Goal: Book appointment/travel/reservation

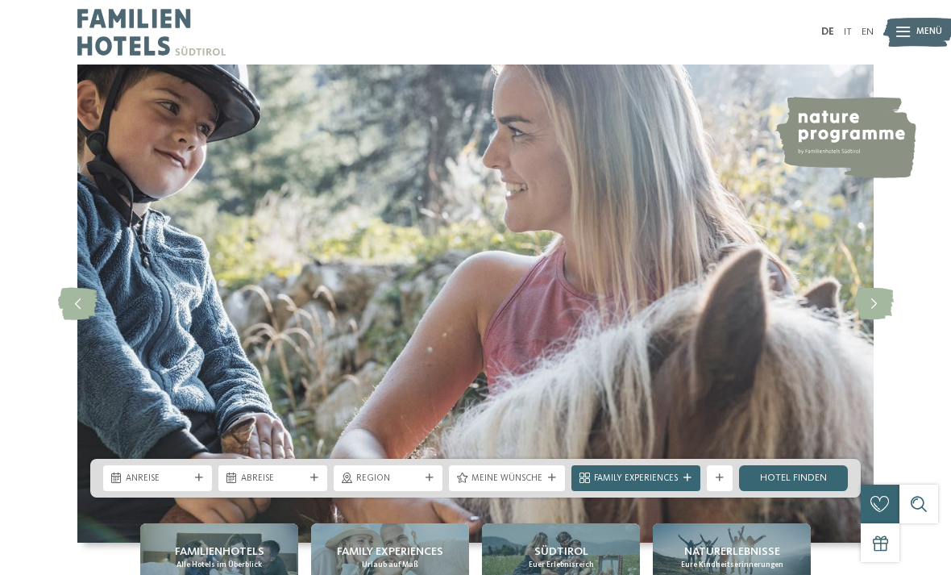
click at [546, 482] on div at bounding box center [552, 478] width 13 height 8
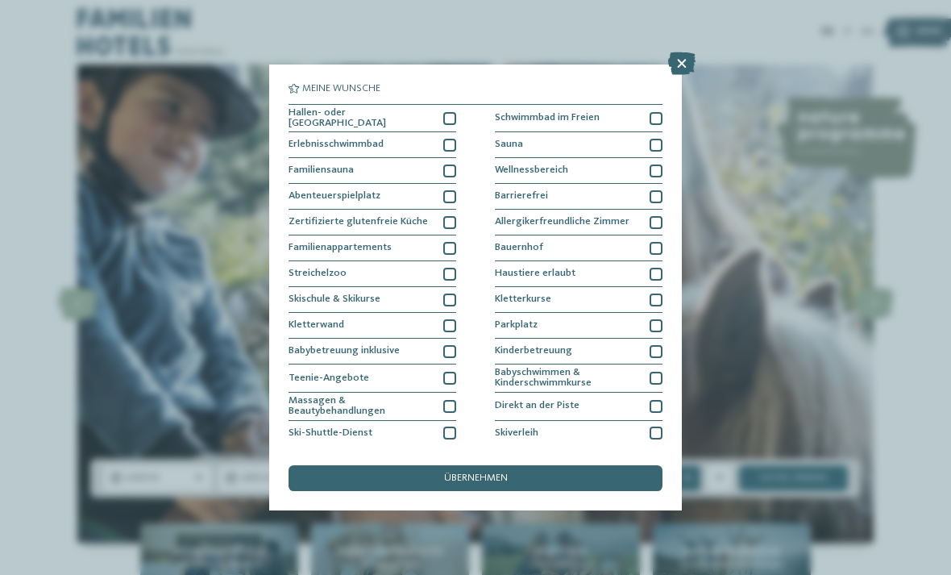
click at [686, 64] on icon at bounding box center [681, 63] width 27 height 23
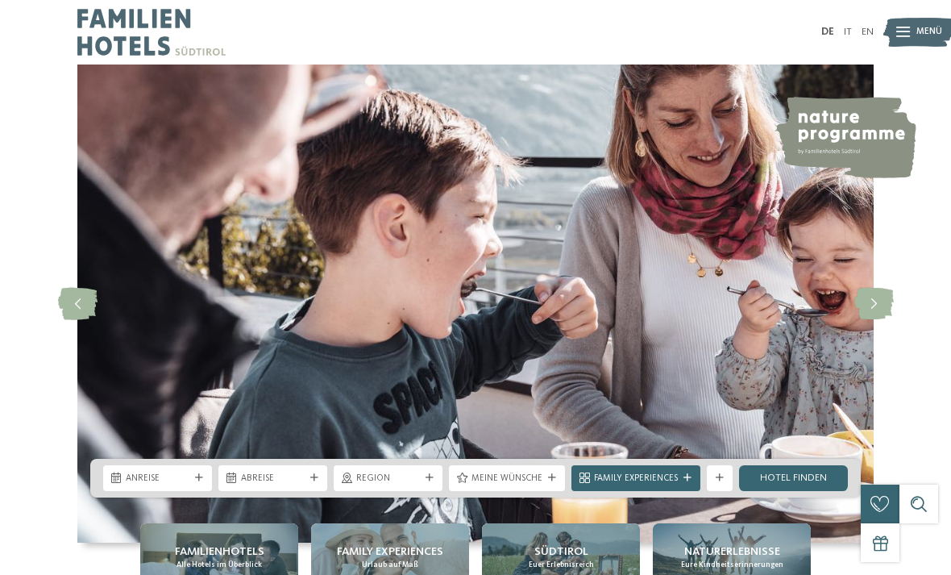
click at [416, 485] on span "Region" at bounding box center [388, 478] width 64 height 13
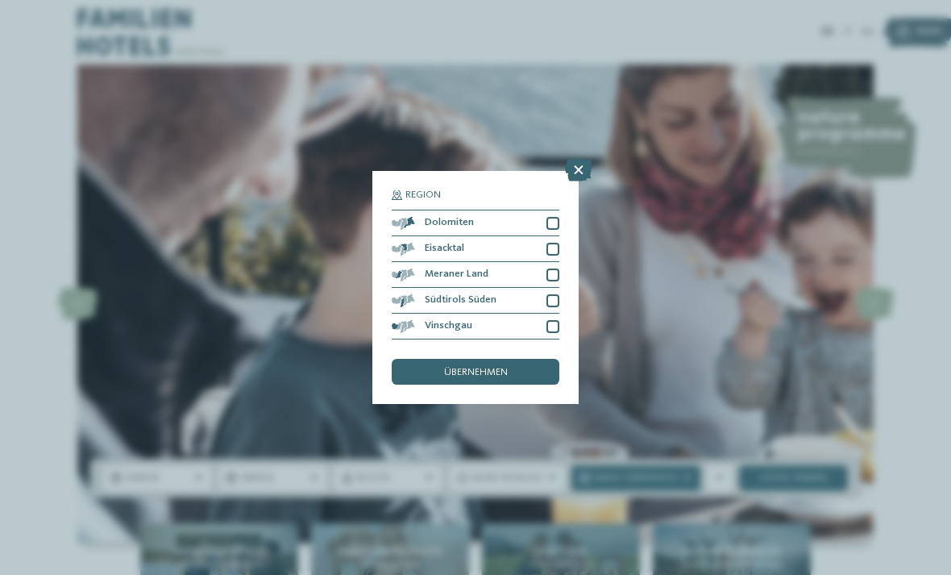
click at [580, 159] on icon at bounding box center [578, 170] width 27 height 23
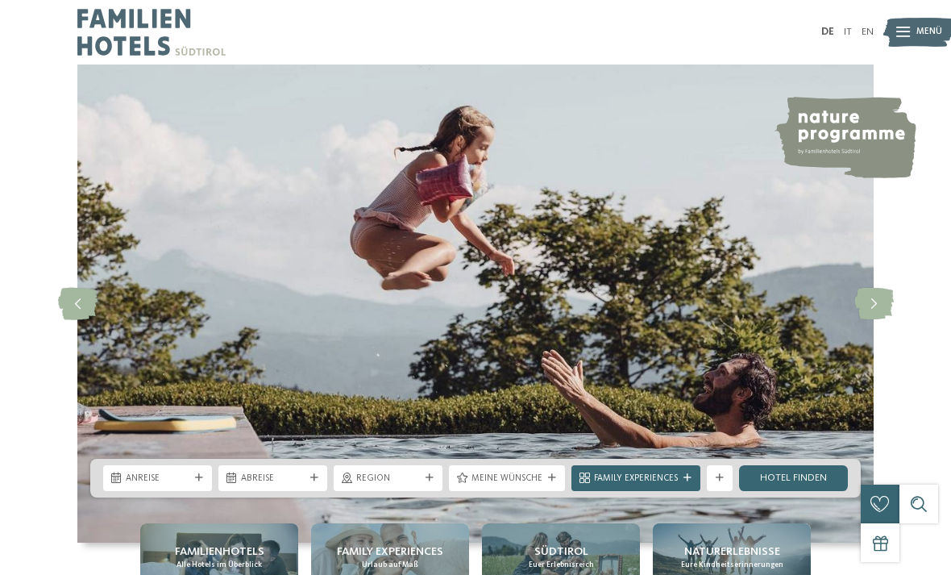
click at [188, 485] on span "Anreise" at bounding box center [158, 478] width 64 height 13
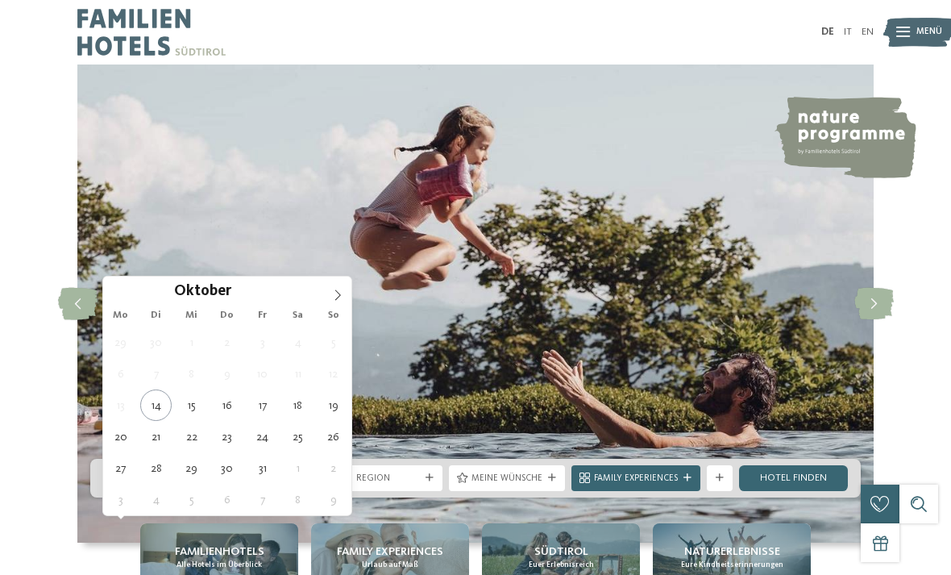
click at [336, 297] on icon at bounding box center [337, 294] width 11 height 11
click at [327, 303] on span at bounding box center [337, 290] width 27 height 27
click at [333, 293] on icon at bounding box center [337, 294] width 11 height 11
type input "****"
click at [336, 289] on icon at bounding box center [337, 294] width 11 height 11
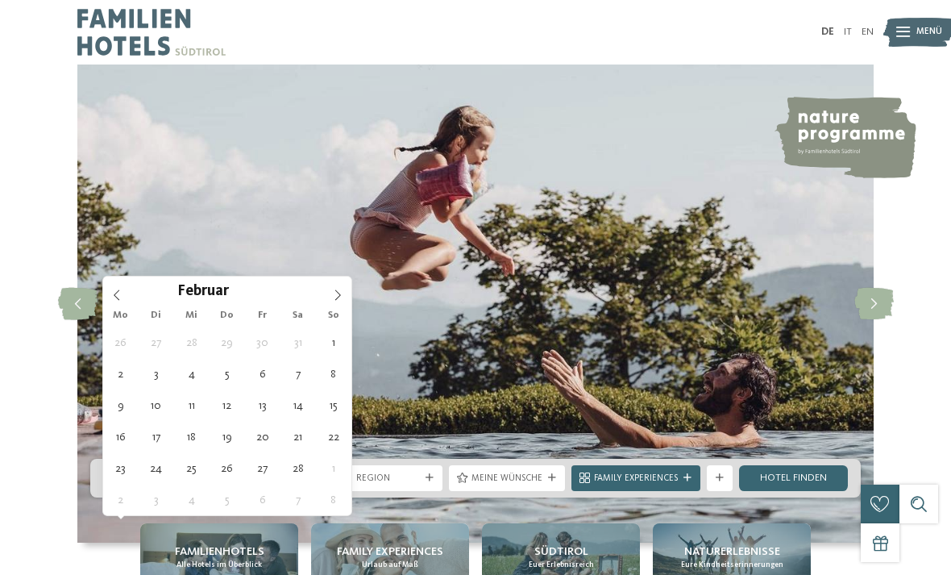
click at [339, 289] on icon at bounding box center [337, 294] width 11 height 11
click at [341, 289] on span at bounding box center [337, 290] width 27 height 27
click at [343, 289] on span at bounding box center [337, 290] width 27 height 27
click at [343, 287] on span at bounding box center [337, 290] width 27 height 27
click at [341, 287] on span at bounding box center [337, 290] width 27 height 27
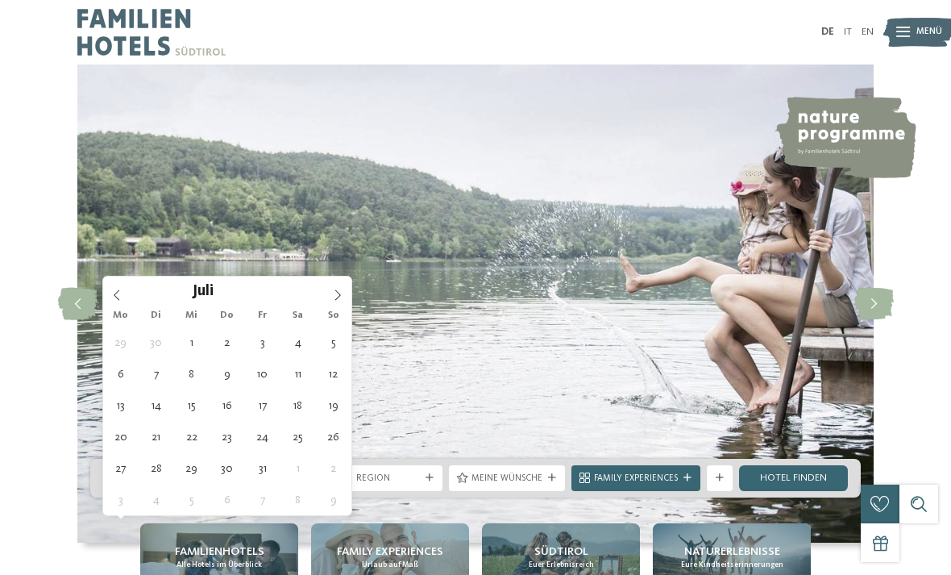
type div "[DATE]"
type input "****"
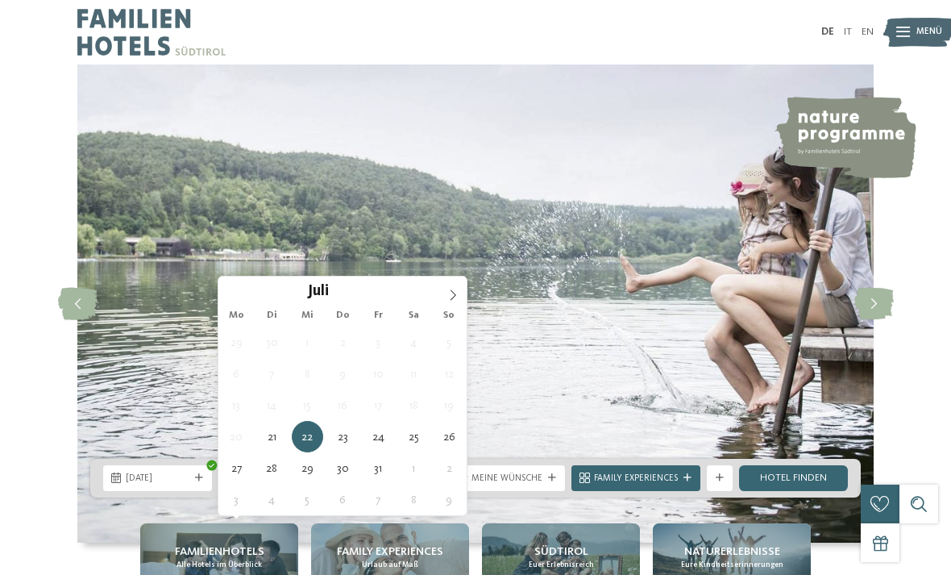
type div "[DATE]"
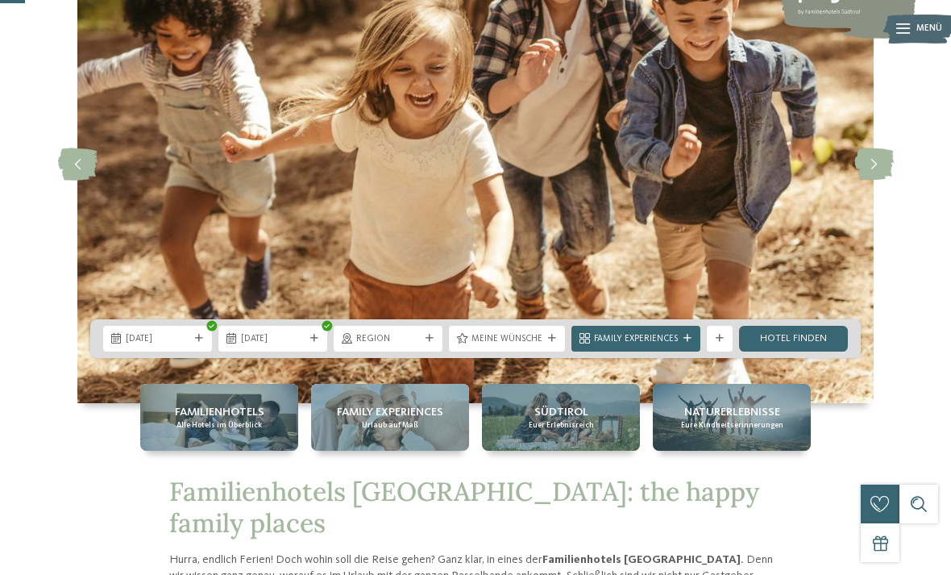
scroll to position [140, 0]
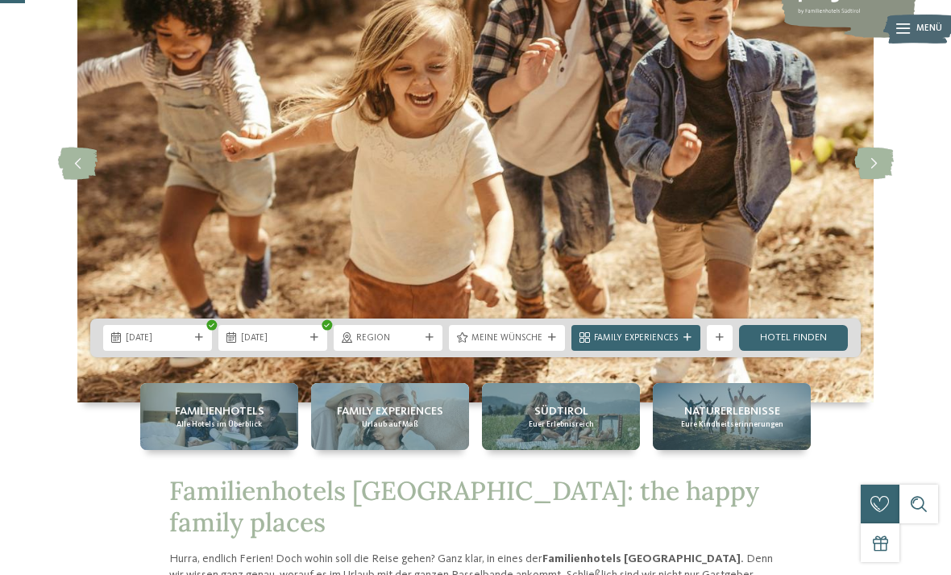
click at [725, 342] on div at bounding box center [719, 338] width 13 height 8
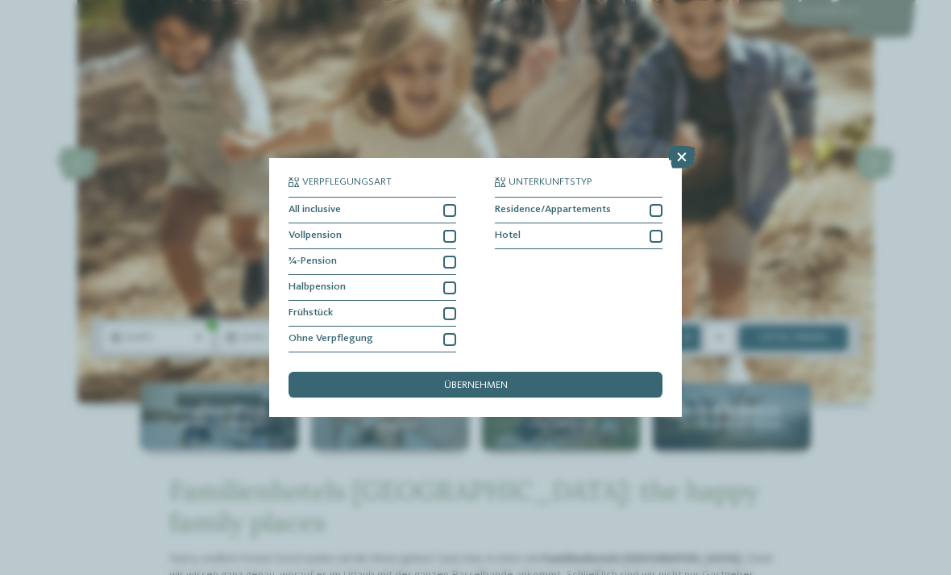
click at [813, 267] on div "Verpflegungsart All inclusive Vollpension Hotel" at bounding box center [475, 287] width 951 height 575
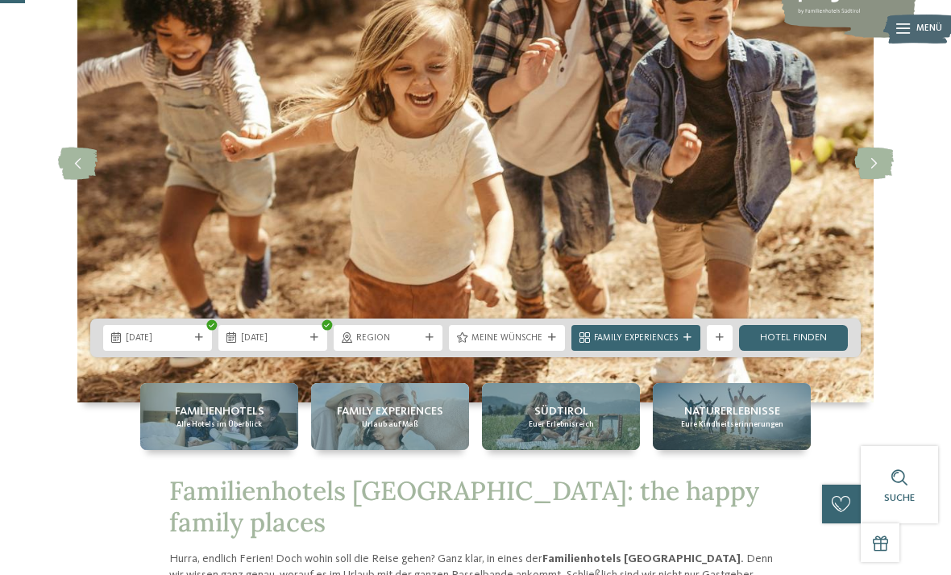
click at [655, 345] on span "Family Experiences" at bounding box center [636, 338] width 84 height 13
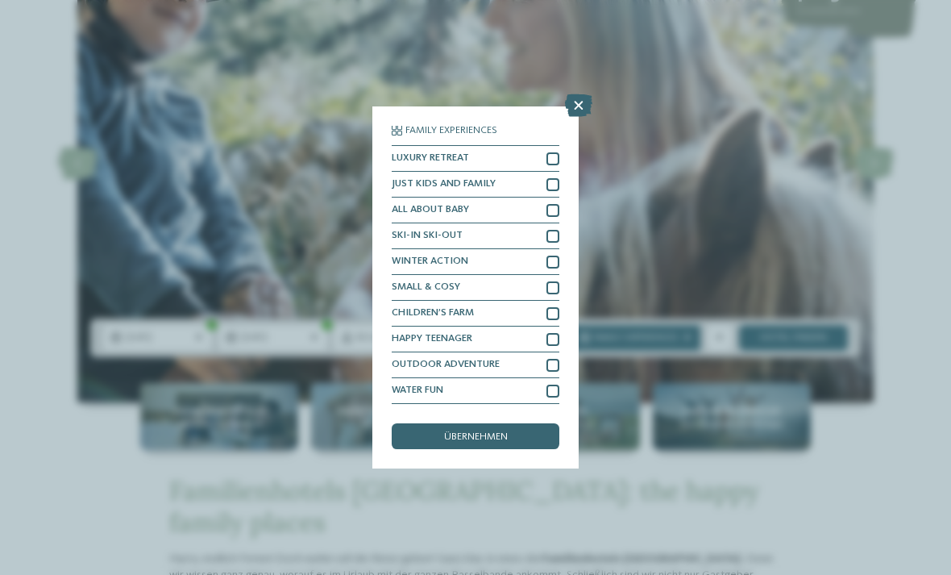
click at [586, 94] on icon at bounding box center [578, 105] width 27 height 23
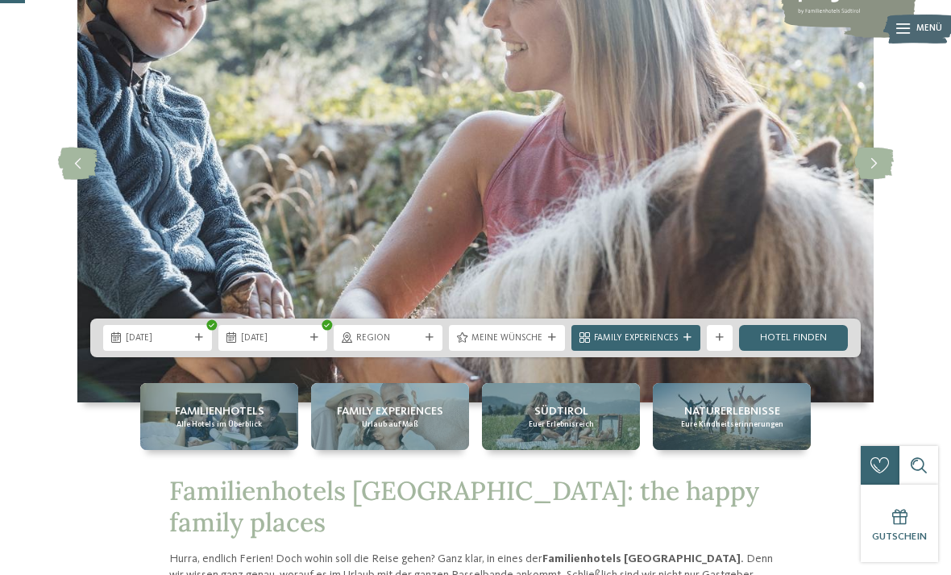
click at [821, 351] on link "Hotel finden" at bounding box center [793, 338] width 109 height 26
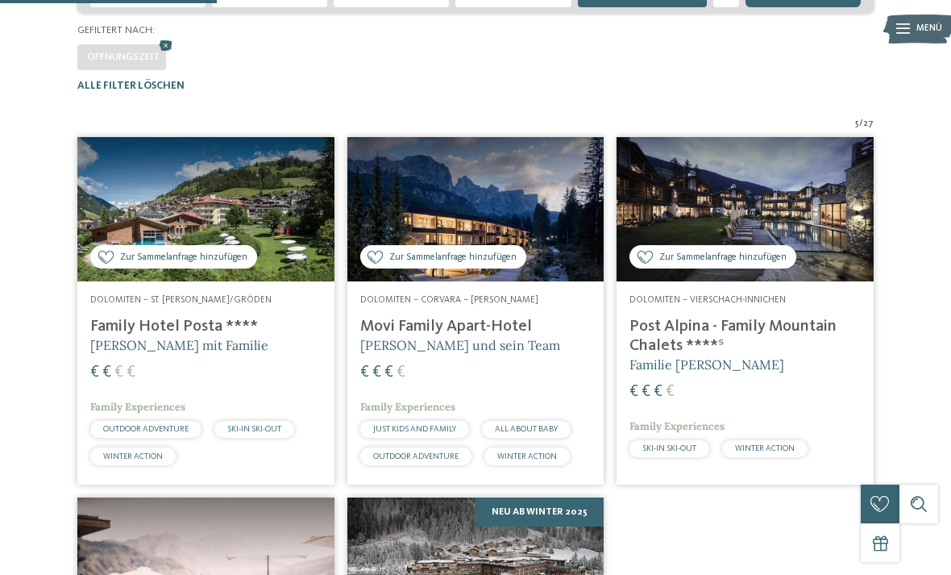
scroll to position [325, 0]
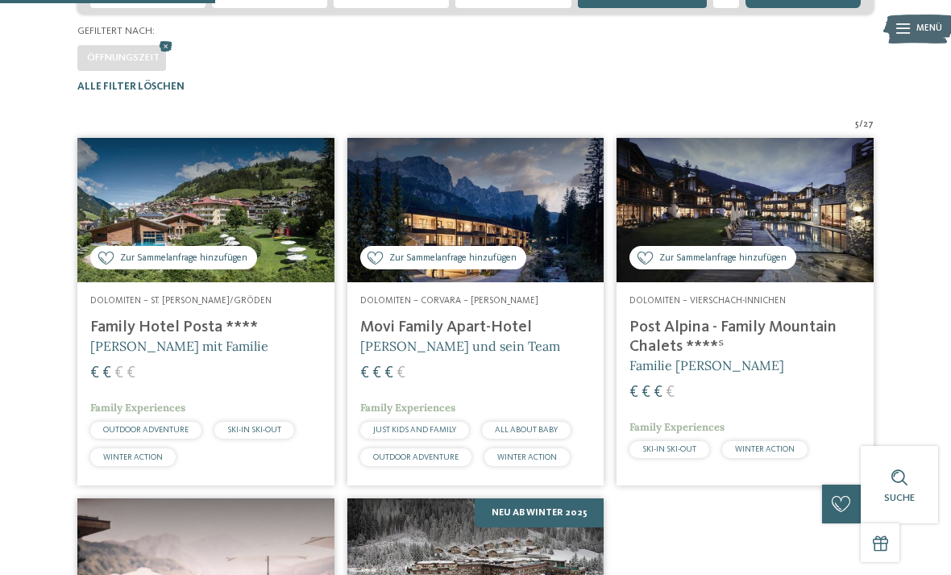
click at [291, 239] on img at bounding box center [205, 210] width 257 height 144
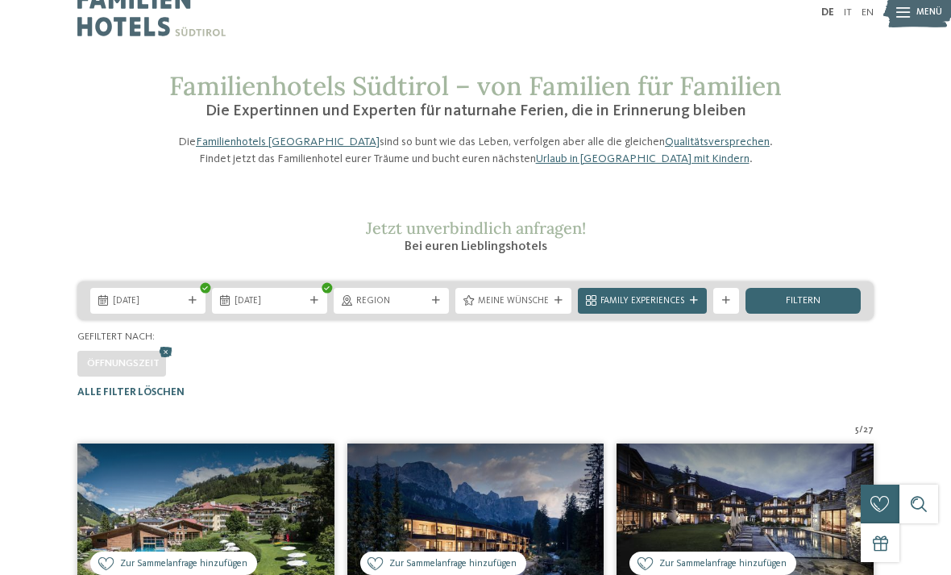
scroll to position [224, 0]
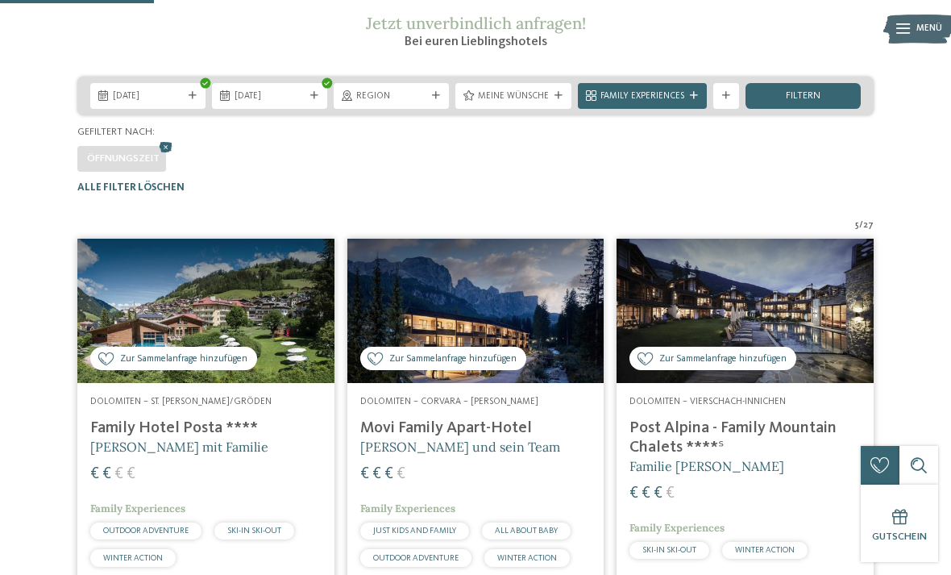
click at [252, 332] on img at bounding box center [205, 311] width 257 height 144
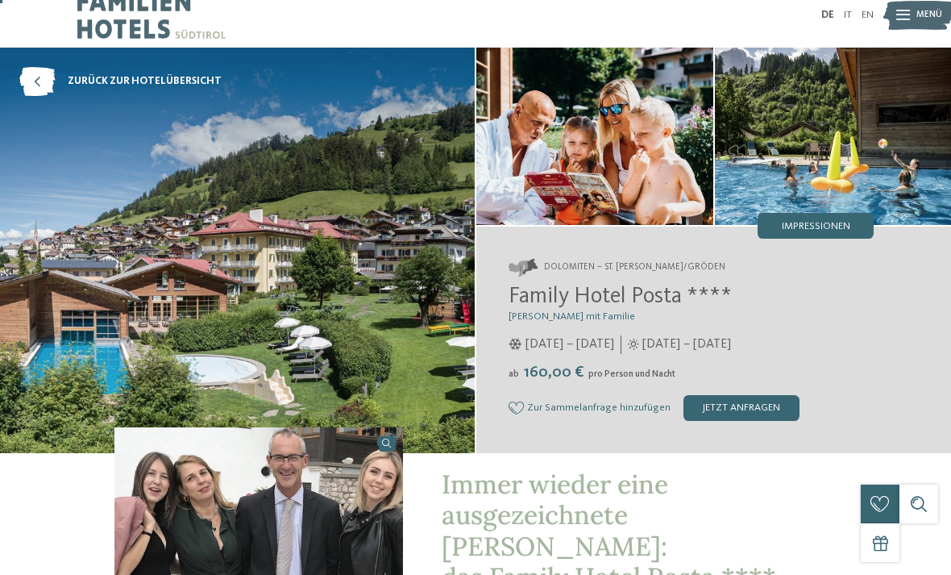
scroll to position [19, 0]
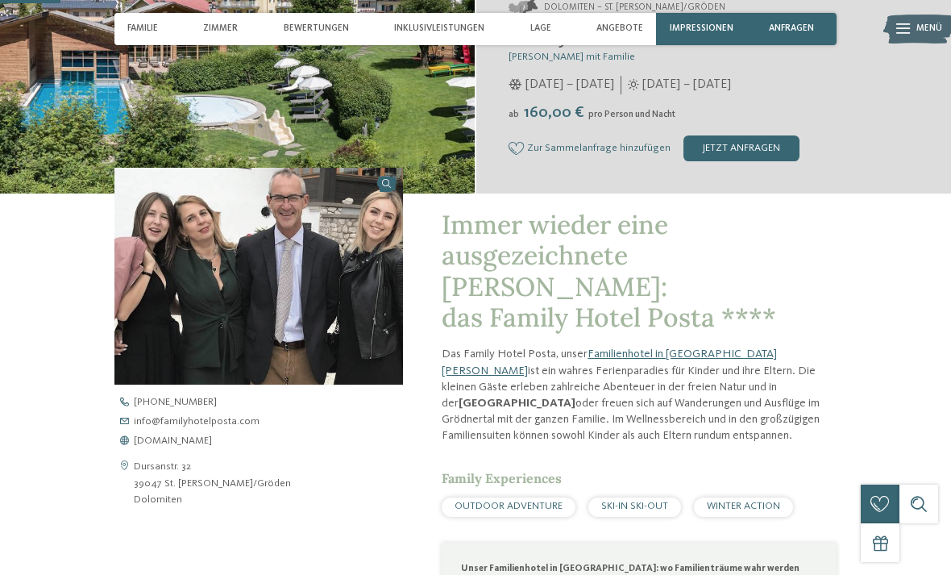
scroll to position [279, 0]
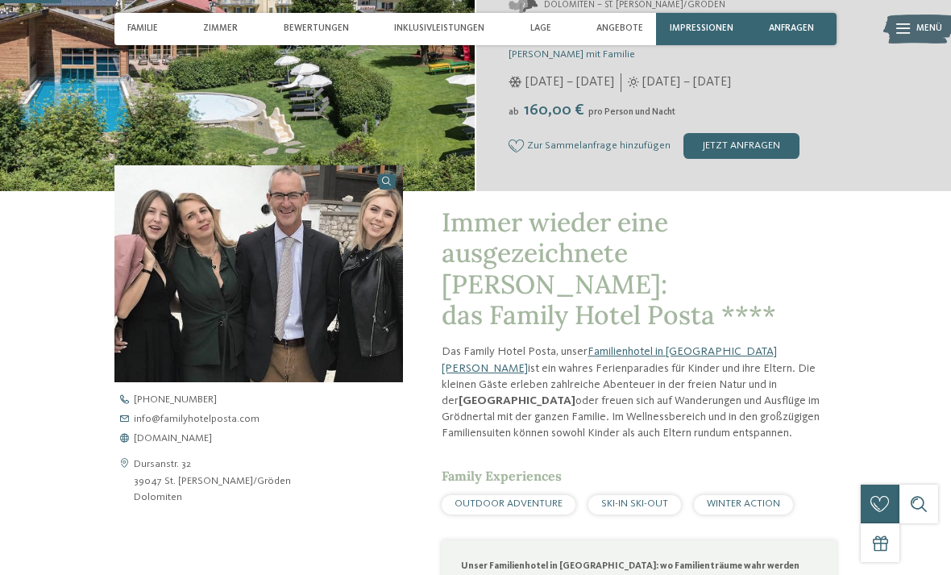
click at [212, 443] on span "www.familyhotelposta.com" at bounding box center [173, 439] width 78 height 10
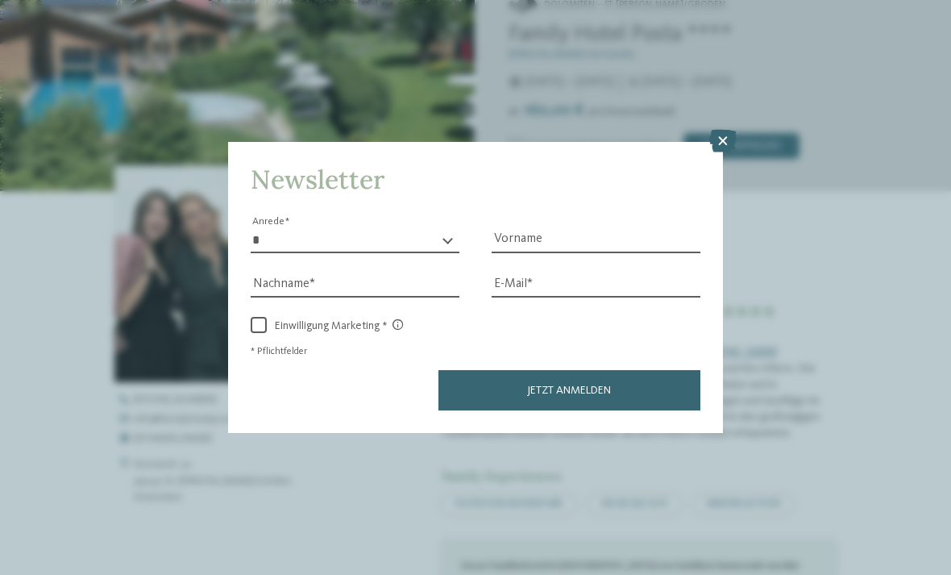
scroll to position [305, 0]
